Goal: Check status: Check status

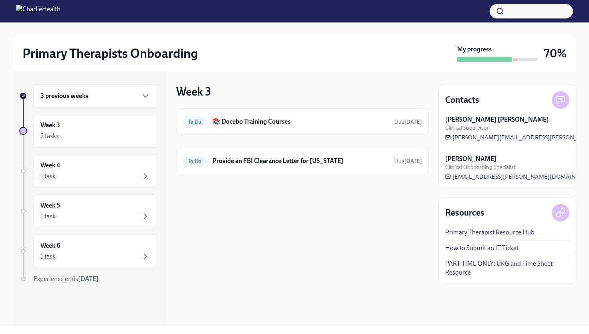
click at [73, 96] on h6 "3 previous weeks" at bounding box center [64, 95] width 48 height 9
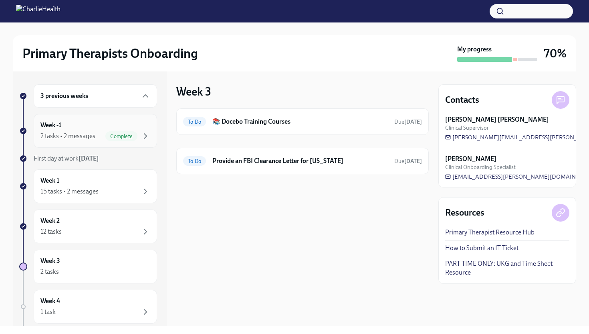
click at [84, 122] on div "Week -1 2 tasks • 2 messages Complete" at bounding box center [95, 131] width 110 height 20
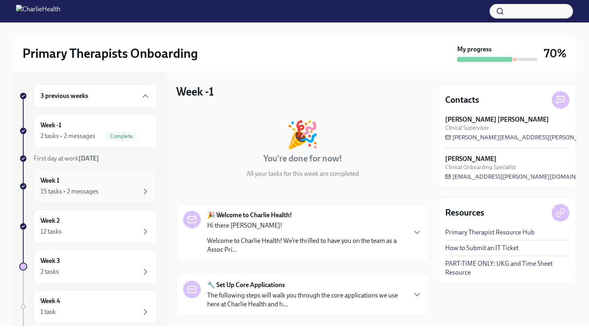
click at [87, 187] on div "15 tasks • 2 messages" at bounding box center [69, 191] width 58 height 9
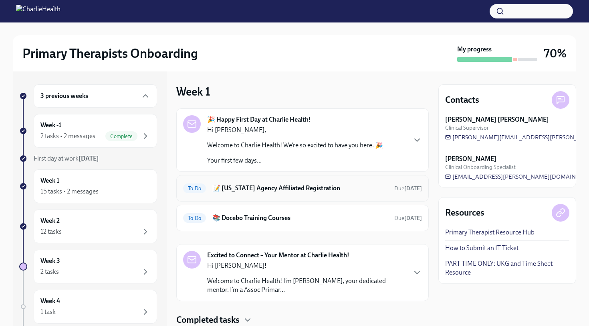
click at [259, 192] on h6 "📝 [US_STATE] Agency Affiliated Registration" at bounding box center [300, 188] width 176 height 9
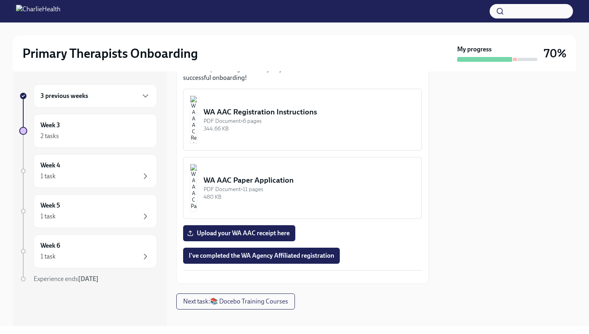
scroll to position [498, 0]
